Goal: Find specific page/section: Find specific page/section

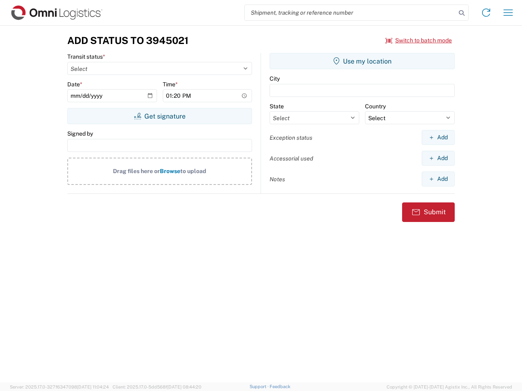
click at [350, 13] on input "search" at bounding box center [350, 12] width 211 height 15
click at [462, 13] on icon at bounding box center [461, 12] width 11 height 11
click at [486, 13] on icon at bounding box center [486, 12] width 13 height 13
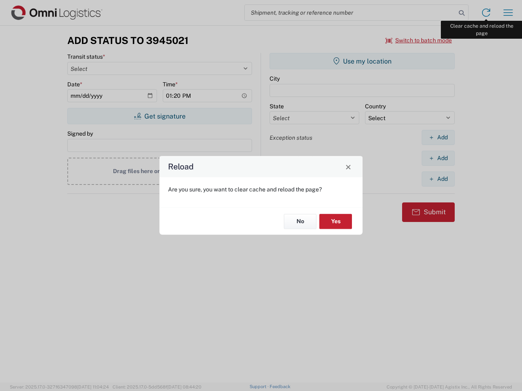
click at [508, 13] on div "Reload Are you sure, you want to clear cache and reload the page? No Yes" at bounding box center [261, 195] width 522 height 391
click at [419, 40] on div "Reload Are you sure, you want to clear cache and reload the page? No Yes" at bounding box center [261, 195] width 522 height 391
click at [159, 116] on div "Reload Are you sure, you want to clear cache and reload the page? No Yes" at bounding box center [261, 195] width 522 height 391
click at [362, 61] on div "Reload Are you sure, you want to clear cache and reload the page? No Yes" at bounding box center [261, 195] width 522 height 391
click at [438, 137] on div "Reload Are you sure, you want to clear cache and reload the page? No Yes" at bounding box center [261, 195] width 522 height 391
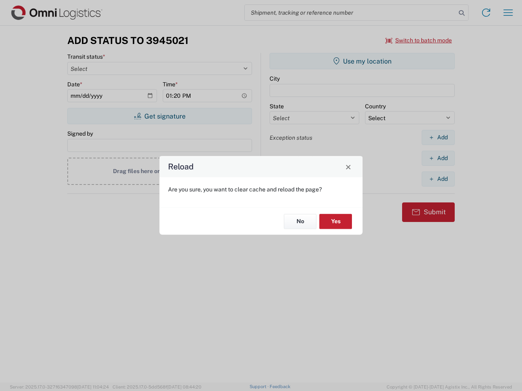
click at [438, 158] on div "Reload Are you sure, you want to clear cache and reload the page? No Yes" at bounding box center [261, 195] width 522 height 391
click at [438, 179] on div "Reload Are you sure, you want to clear cache and reload the page? No Yes" at bounding box center [261, 195] width 522 height 391
